Goal: Task Accomplishment & Management: Manage account settings

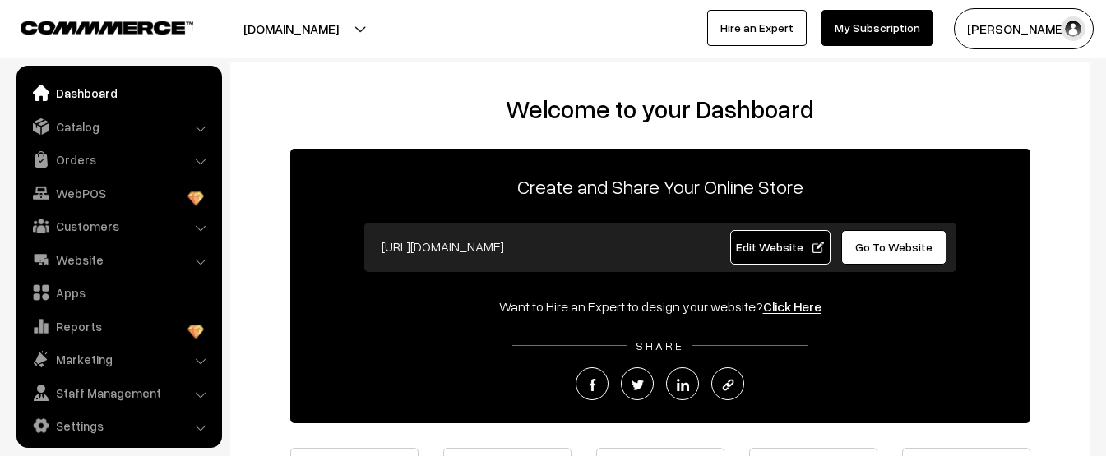
scroll to position [9, 0]
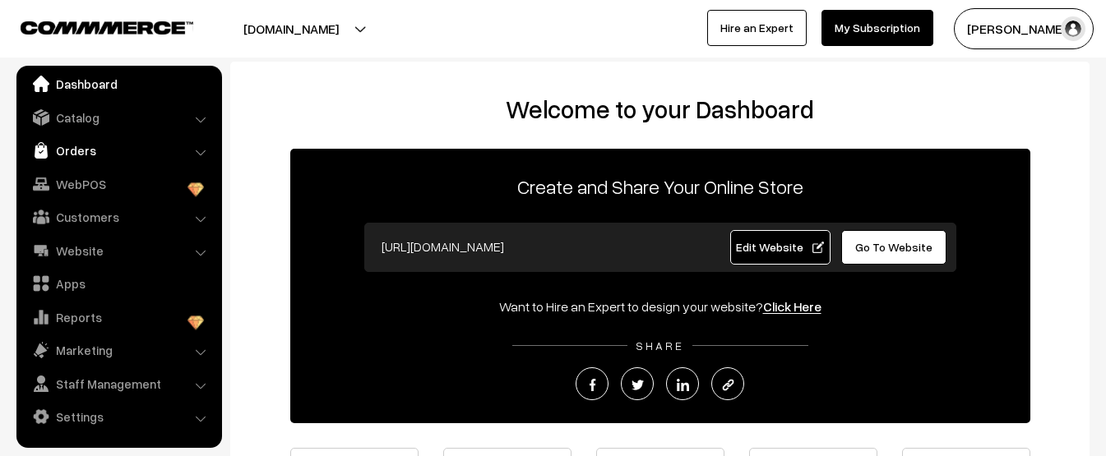
click at [70, 145] on link "Orders" at bounding box center [119, 151] width 196 height 30
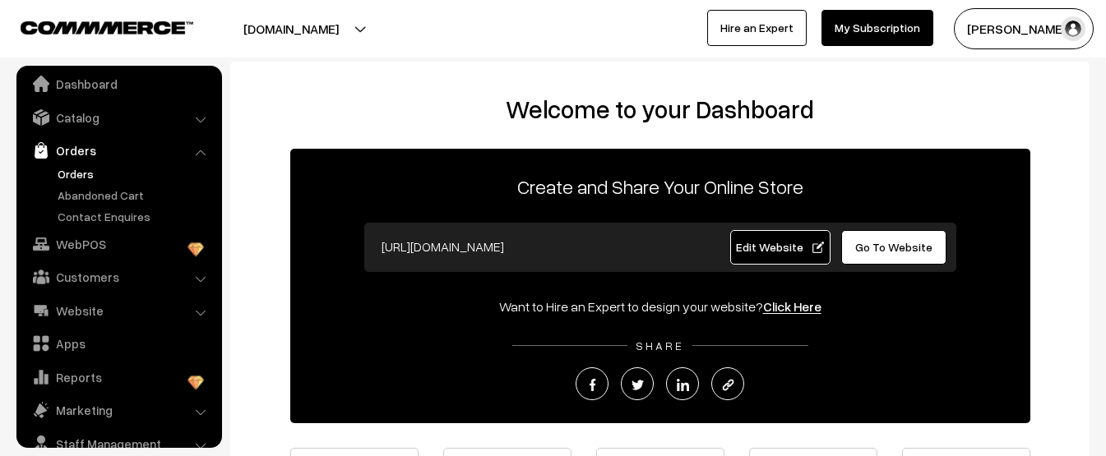
click at [76, 172] on link "Orders" at bounding box center [134, 173] width 163 height 17
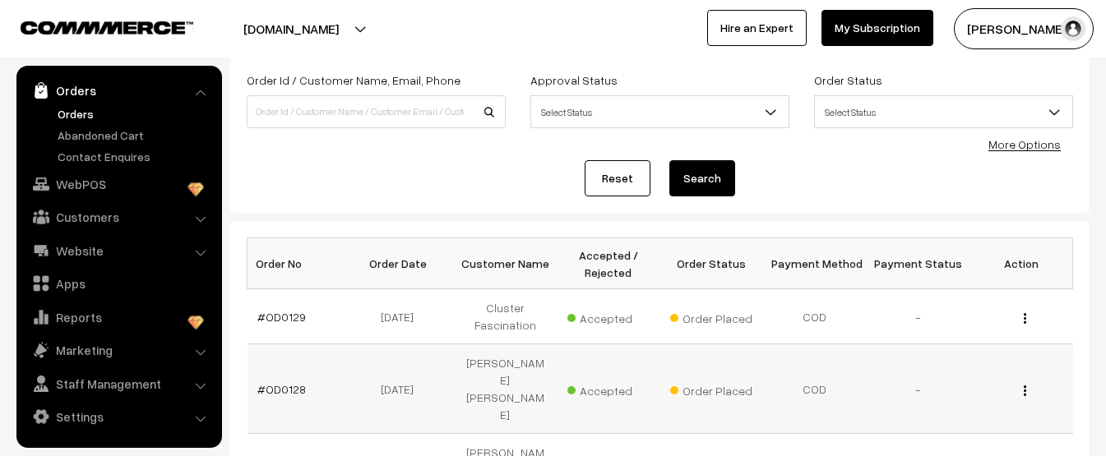
scroll to position [164, 0]
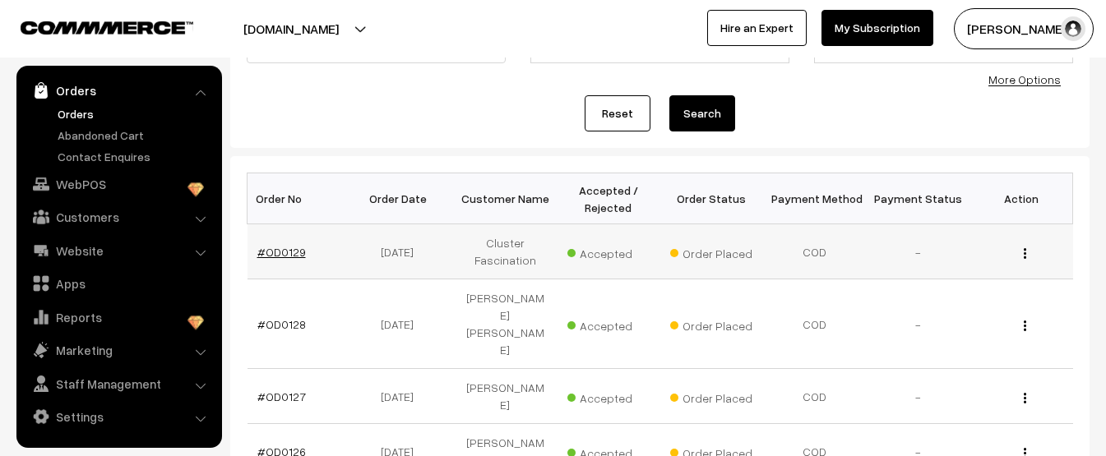
click at [286, 258] on link "#OD0129" at bounding box center [281, 252] width 48 height 14
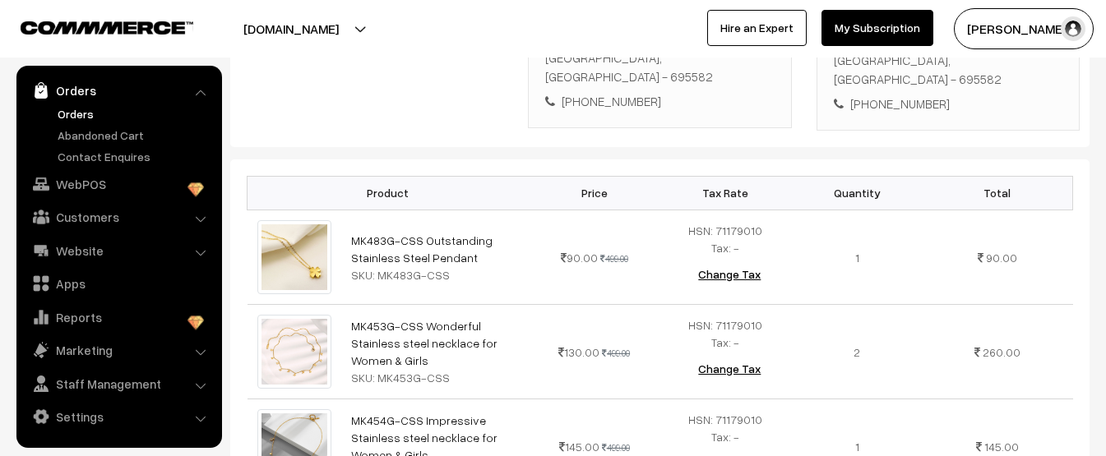
scroll to position [69, 0]
